Goal: Find contact information: Obtain details needed to contact an individual or organization

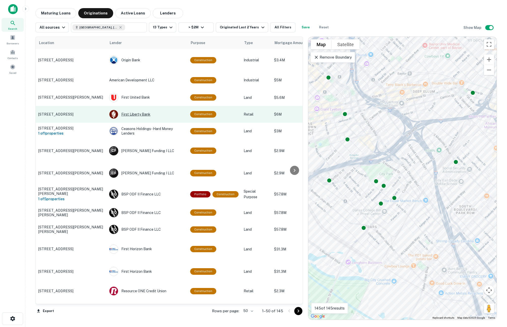
click at [137, 113] on div "First Liberty Bank" at bounding box center [147, 114] width 76 height 9
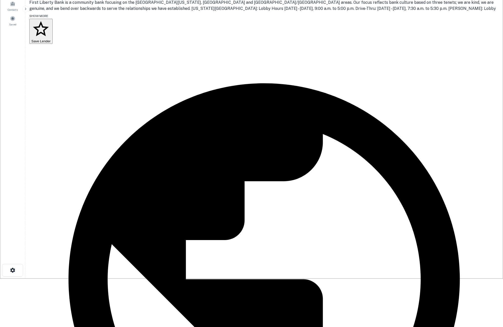
scroll to position [51, 0]
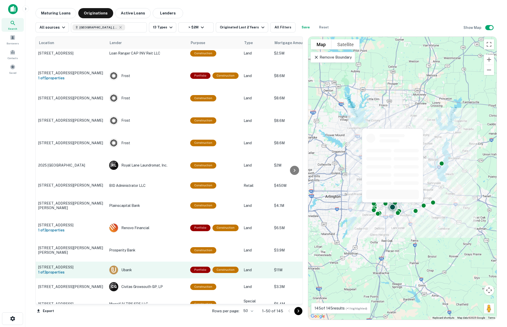
scroll to position [645, 0]
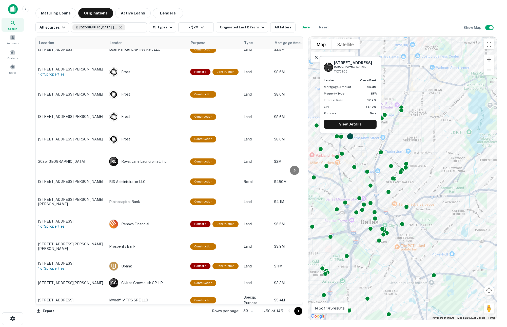
click at [351, 137] on div at bounding box center [350, 136] width 7 height 7
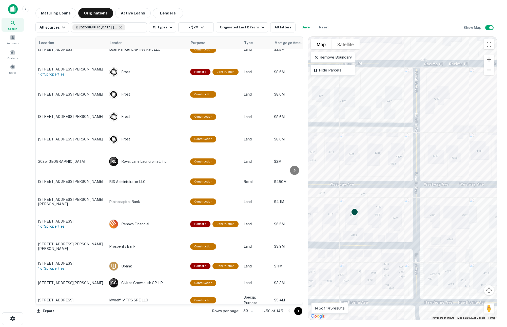
click at [355, 213] on div at bounding box center [354, 211] width 7 height 7
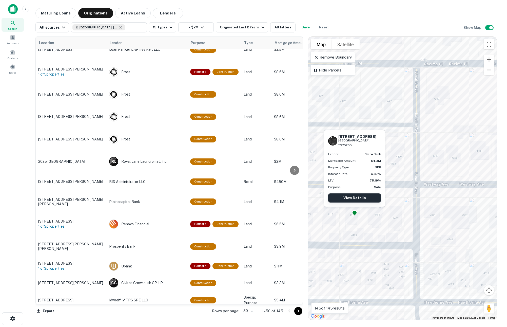
click at [355, 196] on link "View Details" at bounding box center [354, 197] width 53 height 9
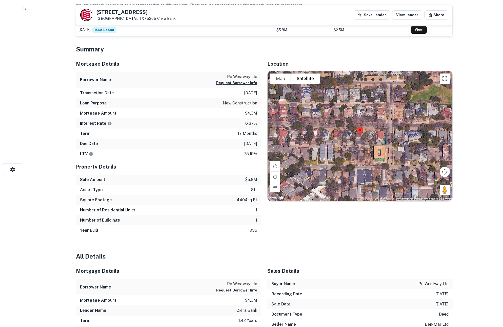
scroll to position [152, 0]
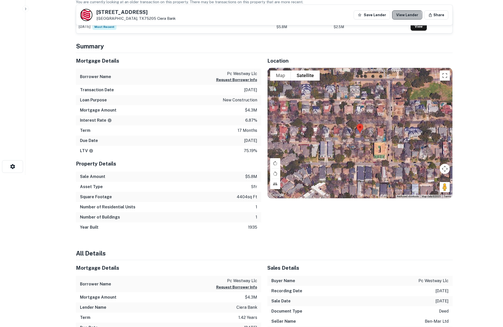
click at [403, 16] on link "View Lender" at bounding box center [407, 14] width 30 height 9
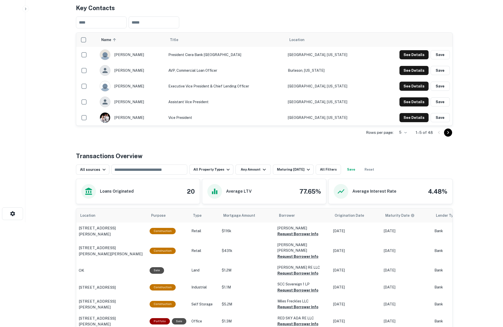
scroll to position [101, 0]
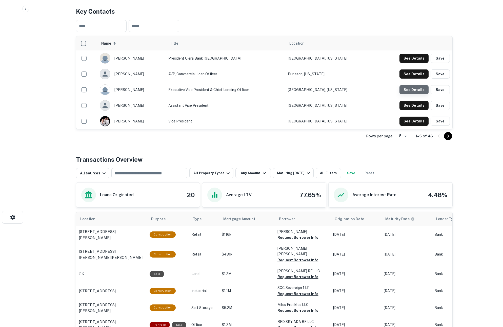
click at [420, 63] on button "See Details" at bounding box center [414, 58] width 29 height 9
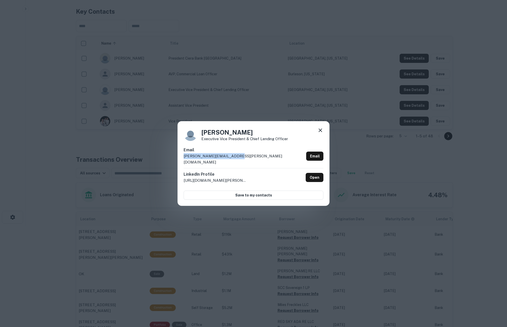
drag, startPoint x: 238, startPoint y: 158, endPoint x: 172, endPoint y: 160, distance: 65.9
click at [172, 160] on div "Martin Noto Executive Vice President & Chief Lending Officer Email martin.noto@…" at bounding box center [253, 163] width 507 height 327
click at [239, 160] on div "Email martin.noto@cierabank.com Email" at bounding box center [254, 157] width 140 height 21
drag, startPoint x: 237, startPoint y: 160, endPoint x: 176, endPoint y: 161, distance: 60.6
click at [176, 161] on div "Martin Noto Executive Vice President & Chief Lending Officer Email martin.noto@…" at bounding box center [253, 163] width 507 height 327
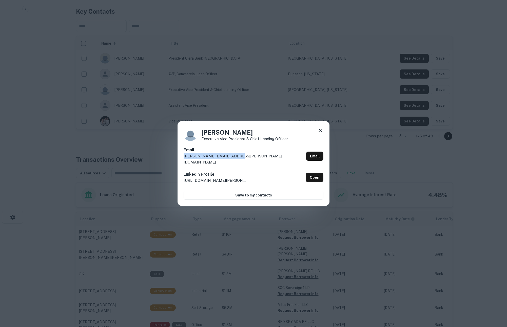
copy p "martin.noto@cierabank.com"
click at [379, 162] on div "Martin Noto Executive Vice President & Chief Lending Officer Email martin.noto@…" at bounding box center [253, 163] width 507 height 327
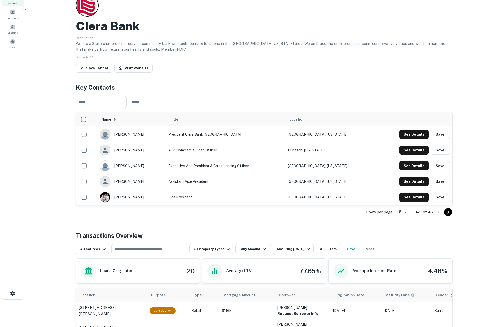
scroll to position [0, 0]
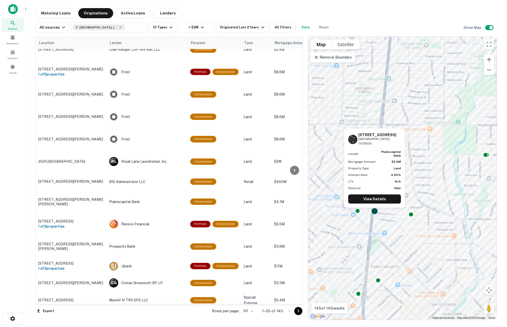
click at [375, 213] on div at bounding box center [374, 210] width 7 height 7
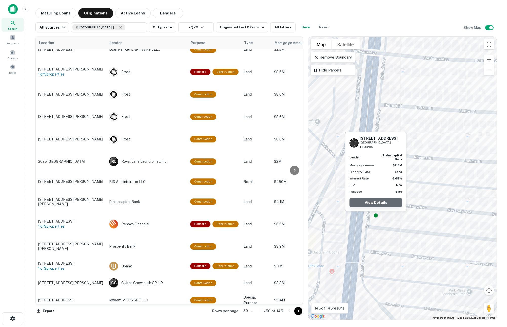
click at [379, 203] on link "View Details" at bounding box center [376, 202] width 53 height 9
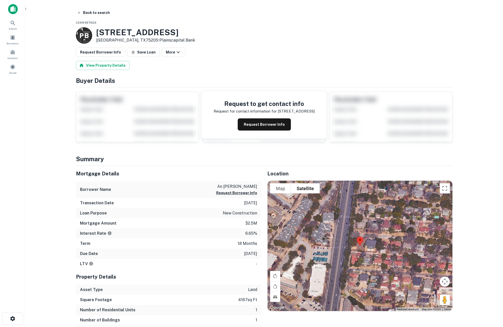
drag, startPoint x: 471, startPoint y: 196, endPoint x: 464, endPoint y: 191, distance: 8.2
click at [471, 196] on main "Back to search Loan Details P B 4551 Westway Ave Dallas, TX75205 • Plainscapita…" at bounding box center [264, 163] width 478 height 327
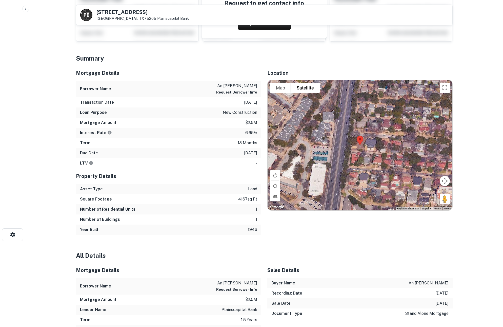
scroll to position [177, 0]
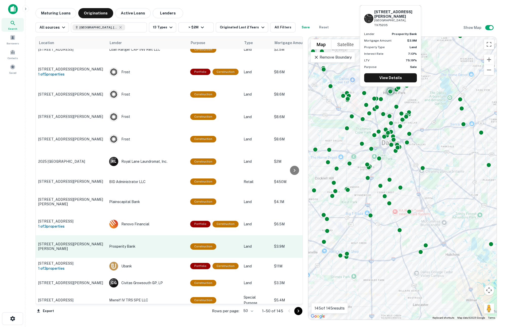
click at [68, 242] on p "[STREET_ADDRESS][PERSON_NAME][PERSON_NAME]" at bounding box center [71, 246] width 66 height 9
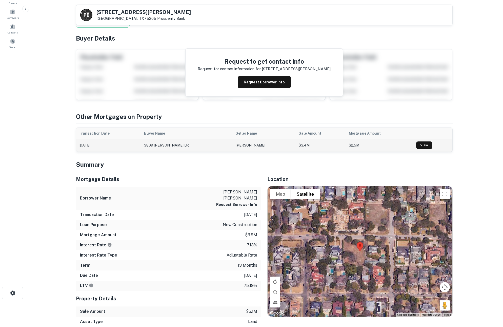
scroll to position [25, 0]
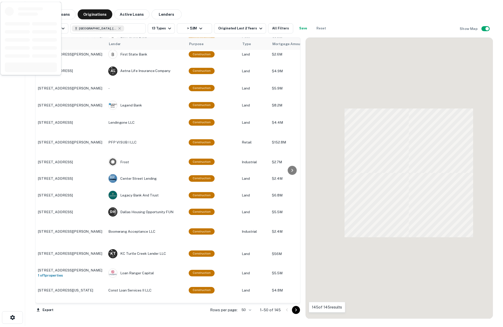
scroll to position [645, 0]
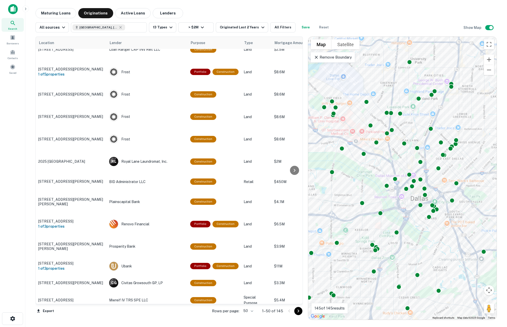
drag, startPoint x: 359, startPoint y: 211, endPoint x: 420, endPoint y: 183, distance: 66.9
click at [420, 183] on div "To activate drag with keyboard, press Alt + Enter. Once in keyboard drag state,…" at bounding box center [402, 178] width 188 height 283
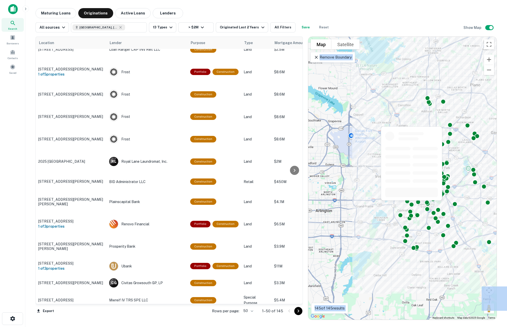
drag, startPoint x: 429, startPoint y: 142, endPoint x: 380, endPoint y: 196, distance: 72.6
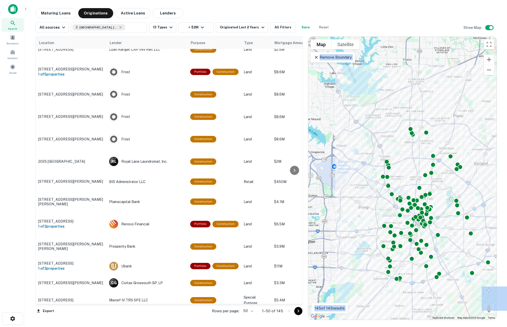
drag, startPoint x: 376, startPoint y: 171, endPoint x: 360, endPoint y: 198, distance: 31.4
click at [360, 198] on div "To activate drag with keyboard, press Alt + Enter. Once in keyboard drag state,…" at bounding box center [402, 178] width 188 height 283
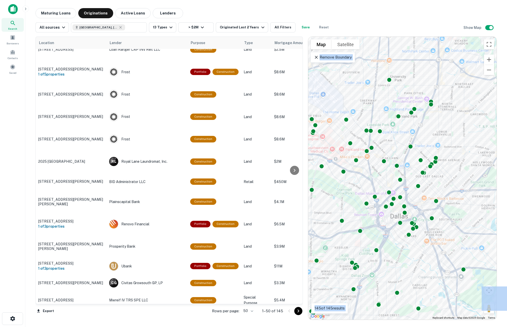
drag, startPoint x: 458, startPoint y: 136, endPoint x: 437, endPoint y: 127, distance: 22.8
click at [437, 127] on div "To activate drag with keyboard, press Alt + Enter. Once in keyboard drag state,…" at bounding box center [402, 178] width 188 height 283
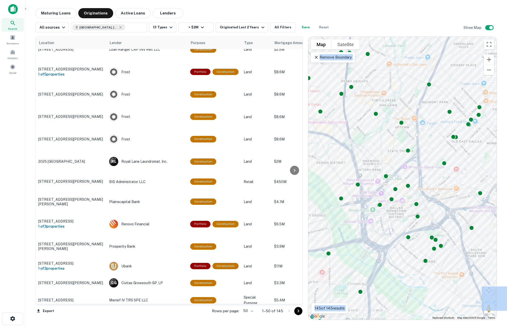
click at [389, 212] on div "To activate drag with keyboard, press Alt + Enter. Once in keyboard drag state,…" at bounding box center [402, 178] width 188 height 283
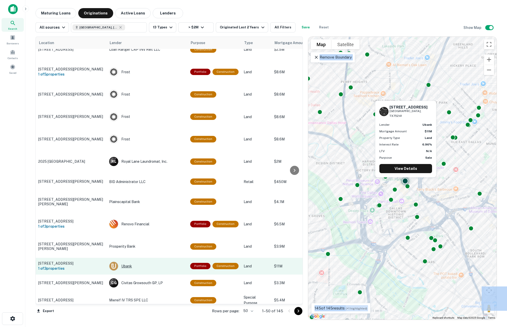
click at [124, 261] on div "Ubank" at bounding box center [147, 265] width 76 height 9
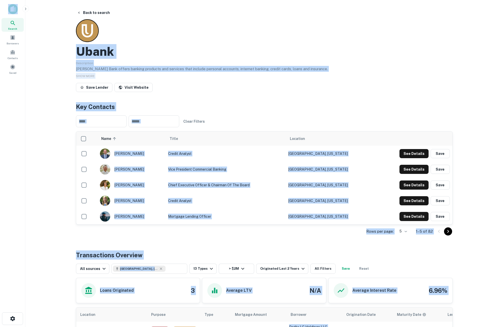
click at [65, 76] on main "Back to search Ubank Description [PERSON_NAME] Bank offers banking products and…" at bounding box center [264, 163] width 478 height 327
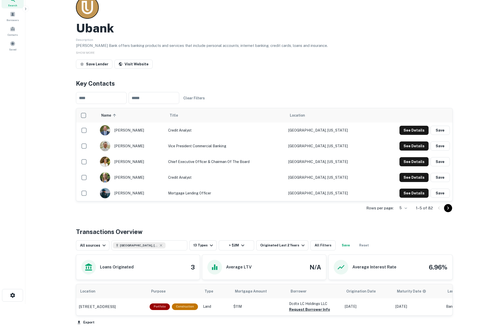
scroll to position [21, 0]
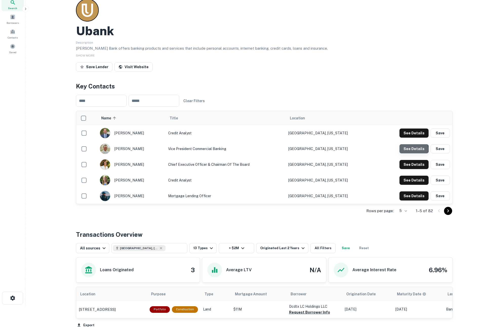
click at [413, 138] on button "See Details" at bounding box center [414, 132] width 29 height 9
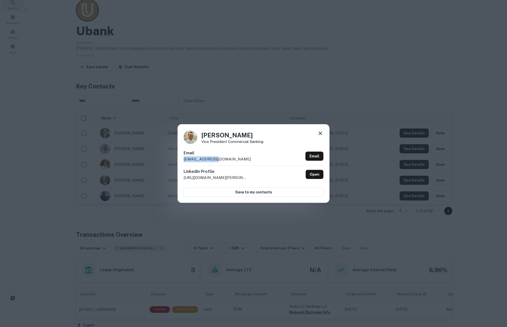
drag, startPoint x: 213, startPoint y: 160, endPoint x: 182, endPoint y: 158, distance: 30.2
click at [182, 158] on div "[PERSON_NAME] Vice President Commercial Banking Email [EMAIL_ADDRESS][DOMAIN_NA…" at bounding box center [254, 163] width 152 height 79
drag, startPoint x: 317, startPoint y: 130, endPoint x: 313, endPoint y: 134, distance: 5.4
click at [317, 130] on div "[PERSON_NAME] Vice President Commercial Banking" at bounding box center [254, 137] width 140 height 14
click at [319, 132] on icon at bounding box center [321, 133] width 4 height 4
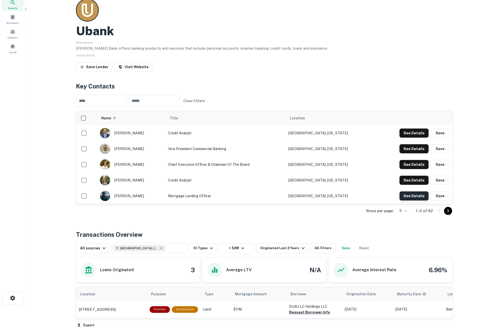
click at [415, 138] on button "See Details" at bounding box center [414, 132] width 29 height 9
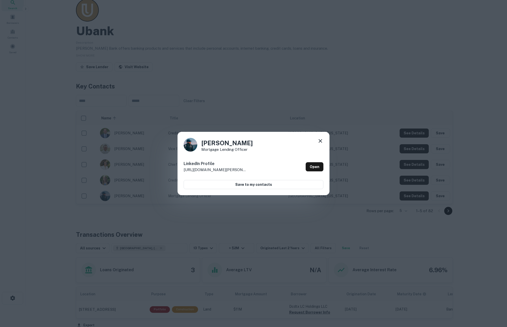
drag, startPoint x: 321, startPoint y: 140, endPoint x: 323, endPoint y: 142, distance: 3.0
click at [321, 140] on icon at bounding box center [321, 141] width 4 height 4
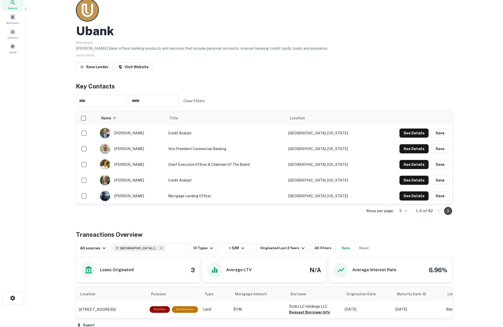
click at [452, 211] on button "Go to next page" at bounding box center [448, 211] width 8 height 8
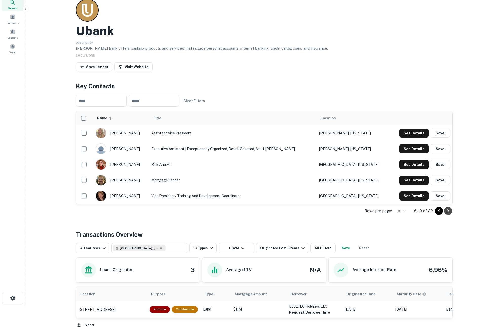
click at [448, 210] on icon "Go to next page" at bounding box center [448, 210] width 2 height 3
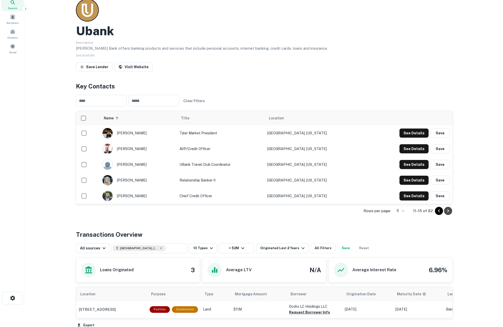
click at [450, 211] on icon "Go to next page" at bounding box center [448, 211] width 6 height 6
click at [412, 138] on button "See Details" at bounding box center [414, 132] width 29 height 9
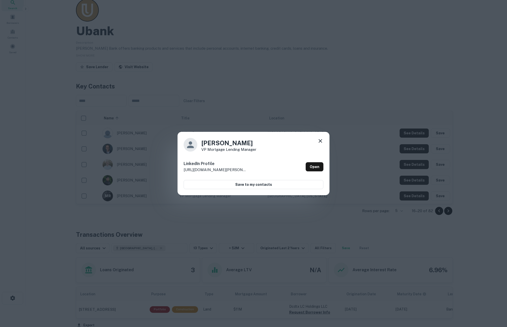
click at [321, 140] on icon at bounding box center [321, 141] width 4 height 4
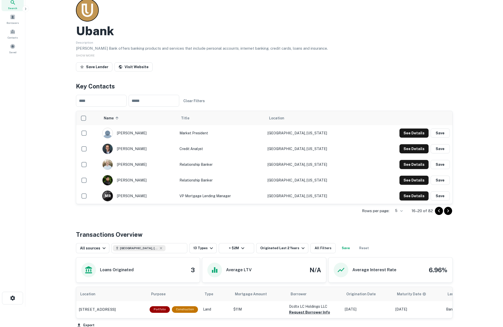
click at [437, 210] on icon "Go to previous page" at bounding box center [439, 211] width 6 height 6
click at [438, 210] on icon "Go to previous page" at bounding box center [439, 210] width 2 height 3
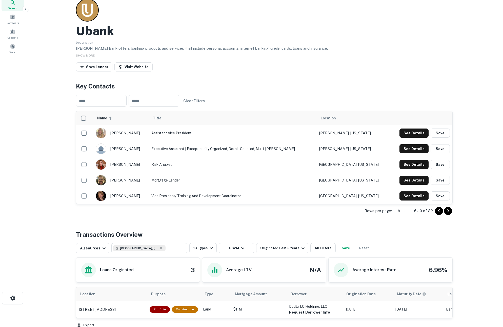
click at [439, 210] on icon "Go to previous page" at bounding box center [439, 211] width 6 height 6
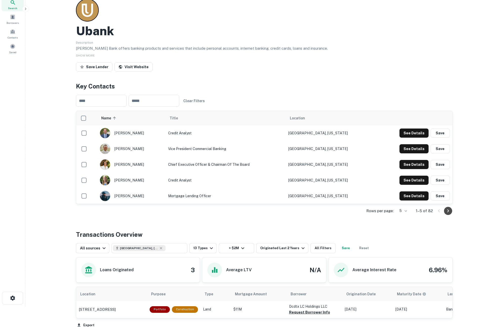
click at [448, 211] on icon "Go to next page" at bounding box center [448, 211] width 6 height 6
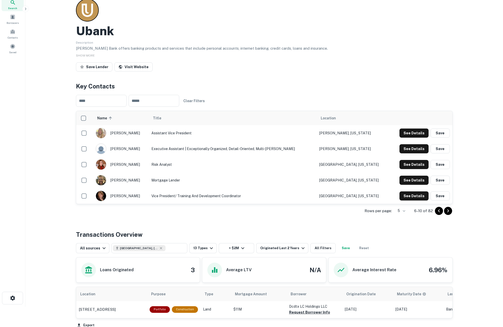
click at [448, 211] on icon "Go to next page" at bounding box center [448, 211] width 6 height 6
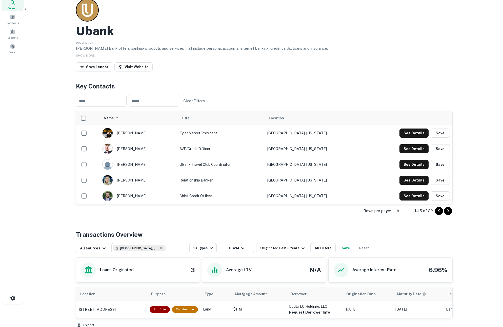
click at [448, 211] on icon "Go to next page" at bounding box center [448, 211] width 6 height 6
click at [416, 138] on button "See Details" at bounding box center [414, 132] width 29 height 9
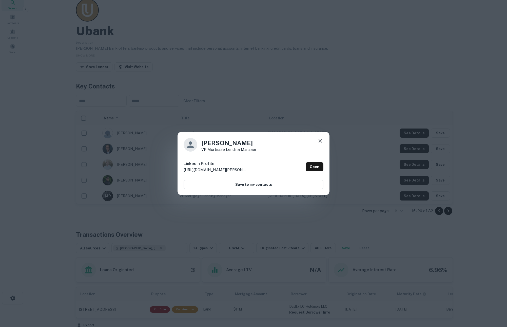
click at [321, 139] on icon at bounding box center [320, 141] width 6 height 6
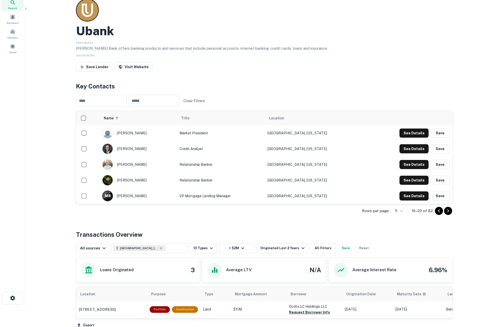
click at [448, 210] on icon "Go to next page" at bounding box center [448, 210] width 2 height 3
